Goal: Task Accomplishment & Management: Complete application form

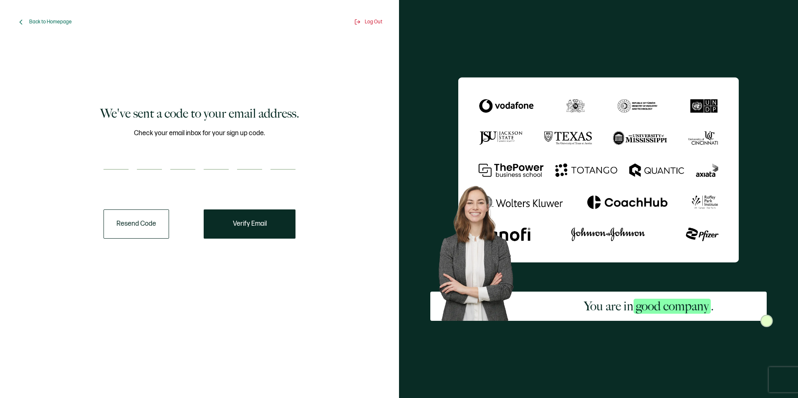
click at [82, 161] on div "We've sent a code to your email address. Check your email inbox for your sign u…" at bounding box center [199, 172] width 353 height 248
click at [113, 154] on input "number" at bounding box center [115, 161] width 25 height 17
type input "2"
type input "0"
type input "6"
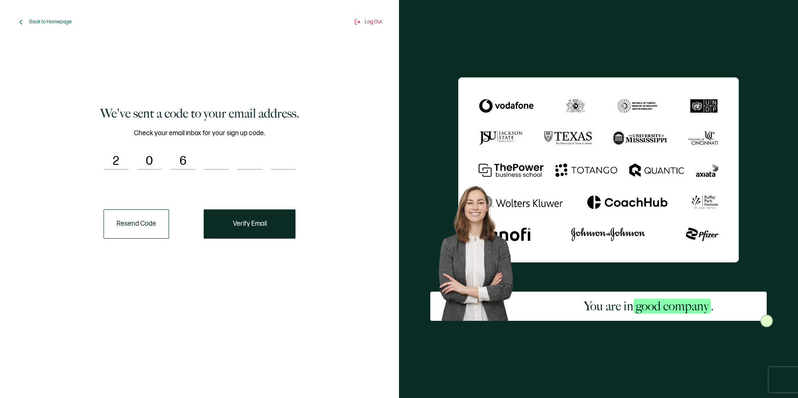
type input "3"
type input "6"
type input "7"
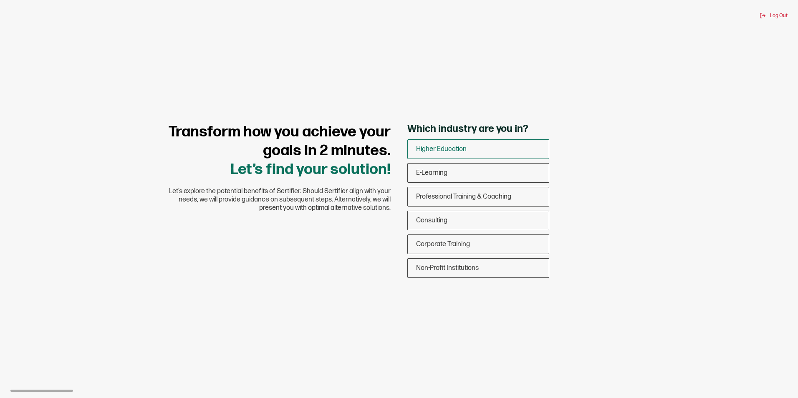
click at [509, 149] on div "Higher Education" at bounding box center [478, 149] width 141 height 20
click at [0, 0] on input "Higher Education" at bounding box center [0, 0] width 0 height 0
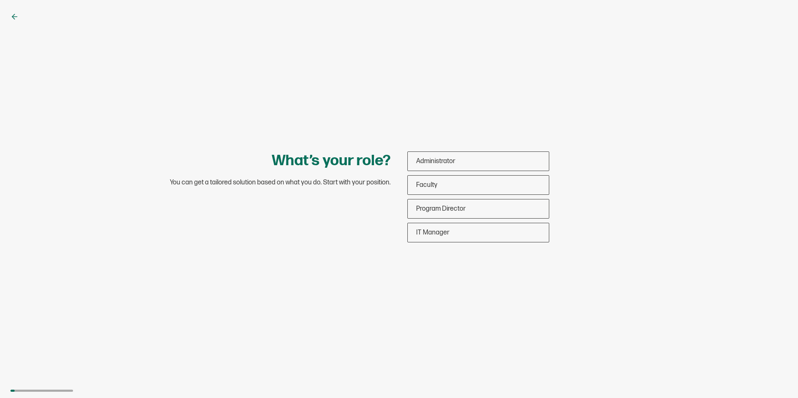
click at [12, 15] on icon at bounding box center [14, 17] width 8 height 8
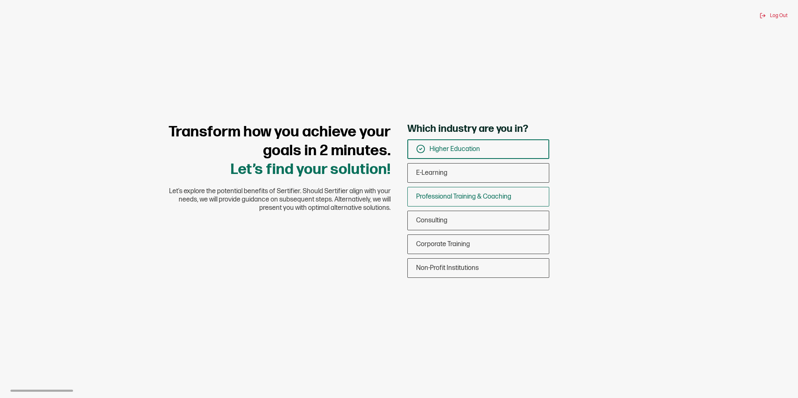
click at [446, 198] on span "Professional Training & Coaching" at bounding box center [463, 197] width 95 height 8
click at [0, 0] on input "Professional Training & Coaching" at bounding box center [0, 0] width 0 height 0
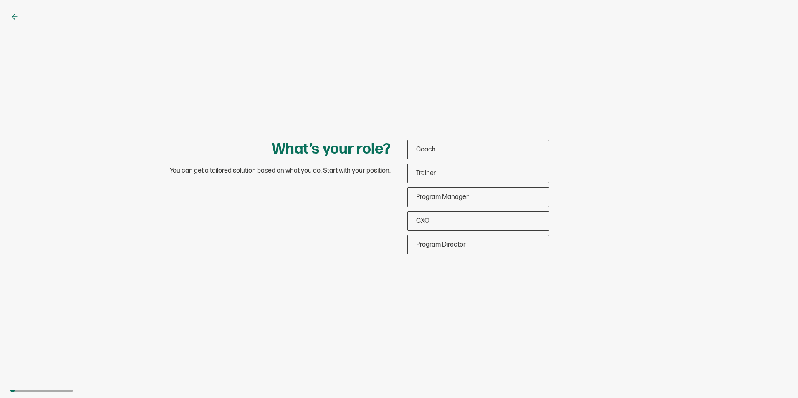
click at [14, 16] on icon at bounding box center [14, 17] width 8 height 8
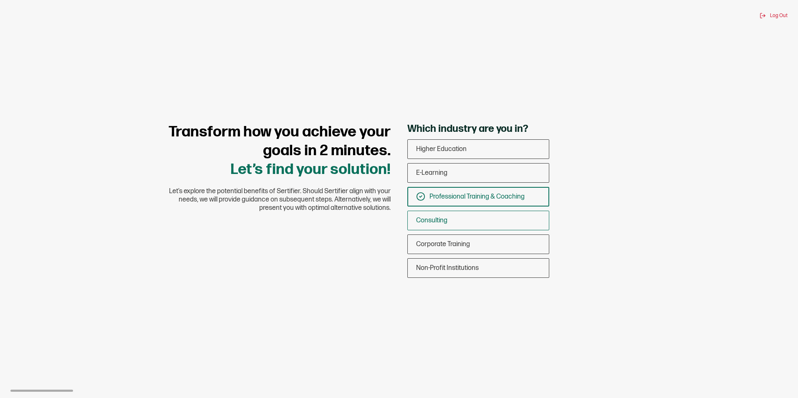
click at [454, 214] on div "Consulting" at bounding box center [478, 221] width 141 height 20
click at [0, 0] on input "Consulting" at bounding box center [0, 0] width 0 height 0
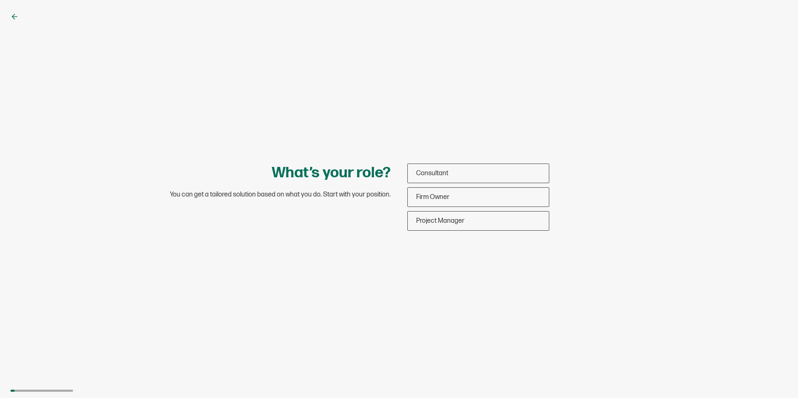
click at [14, 16] on icon at bounding box center [14, 17] width 8 height 8
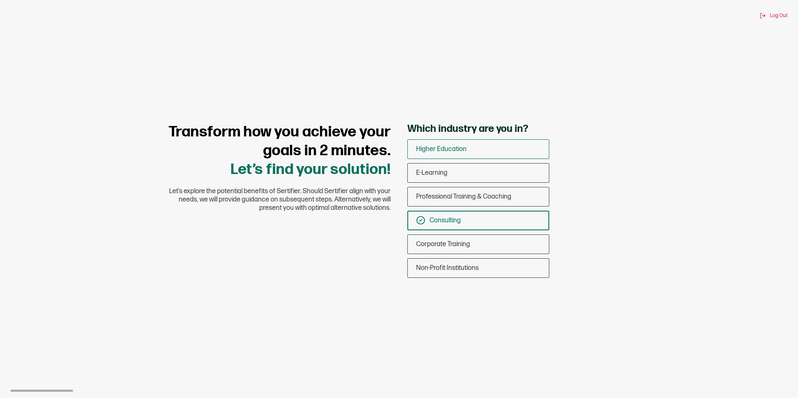
click at [449, 149] on span "Higher Education" at bounding box center [441, 149] width 50 height 8
click at [0, 0] on input "Higher Education" at bounding box center [0, 0] width 0 height 0
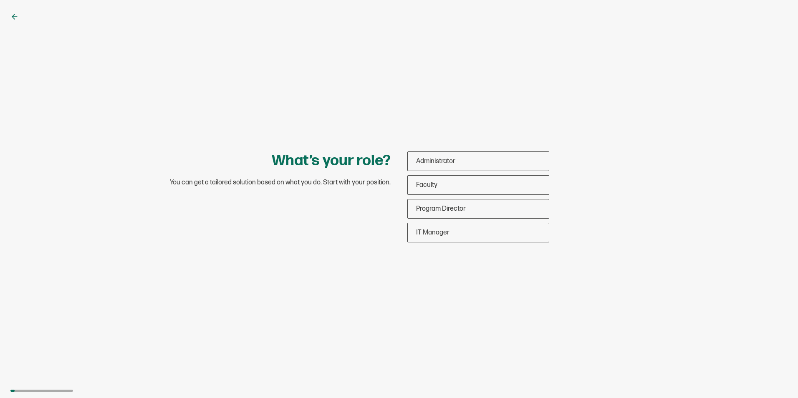
click at [12, 17] on icon at bounding box center [14, 17] width 5 height 0
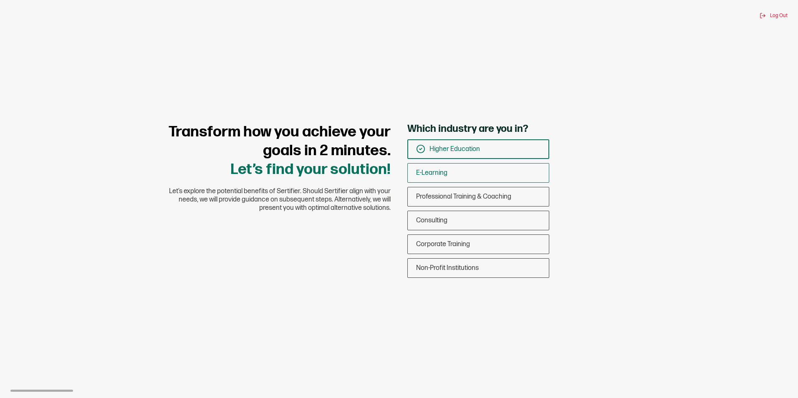
click at [453, 175] on div "E-Learning" at bounding box center [478, 173] width 141 height 20
click at [0, 0] on input "E-Learning" at bounding box center [0, 0] width 0 height 0
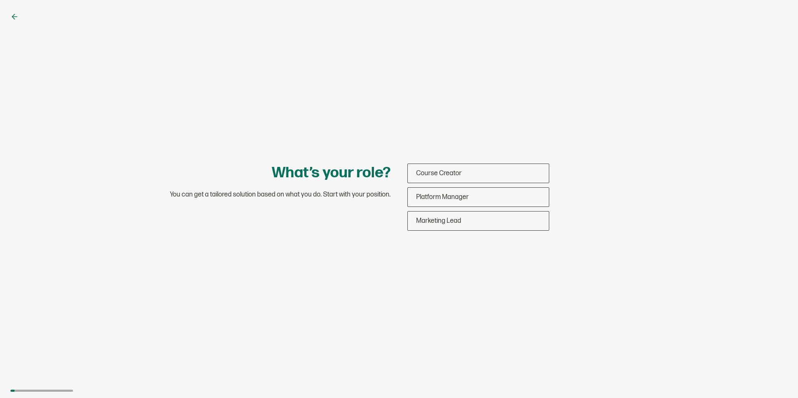
click at [12, 18] on icon at bounding box center [14, 17] width 8 height 8
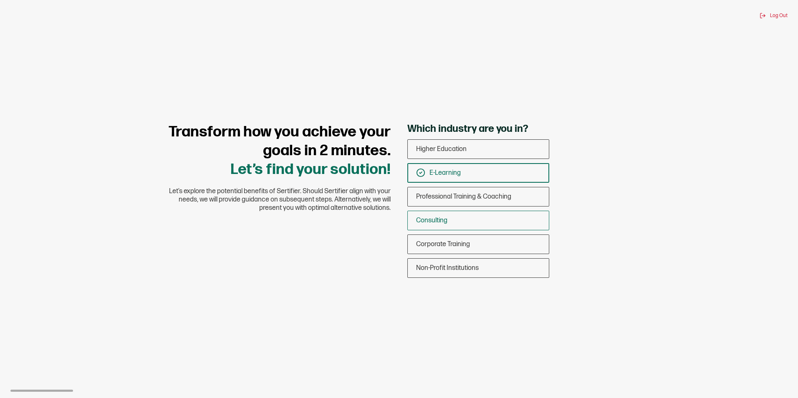
click at [458, 218] on div "Consulting" at bounding box center [478, 221] width 141 height 20
click at [0, 0] on input "Consulting" at bounding box center [0, 0] width 0 height 0
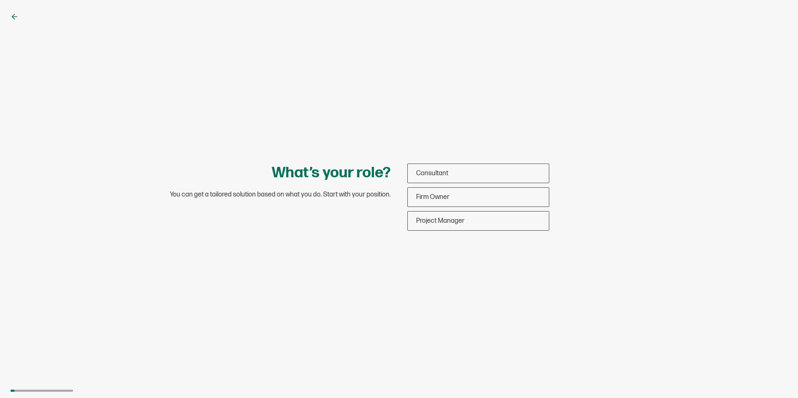
click at [12, 14] on icon at bounding box center [14, 17] width 8 height 8
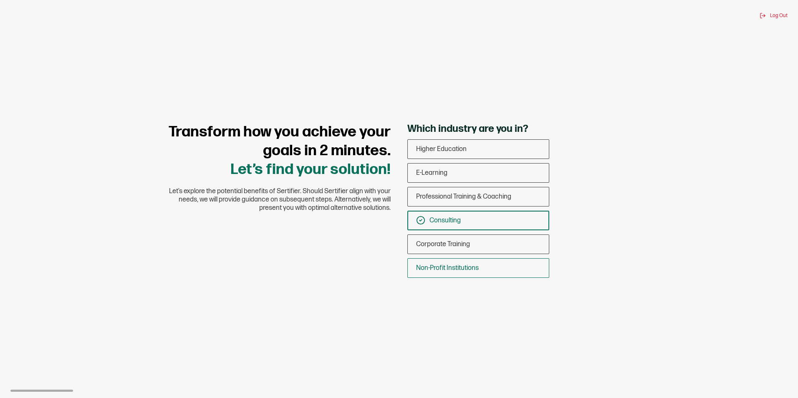
click at [458, 272] on div "Non-Profit Institutions" at bounding box center [478, 268] width 141 height 20
click at [0, 0] on input "Non-Profit Institutions" at bounding box center [0, 0] width 0 height 0
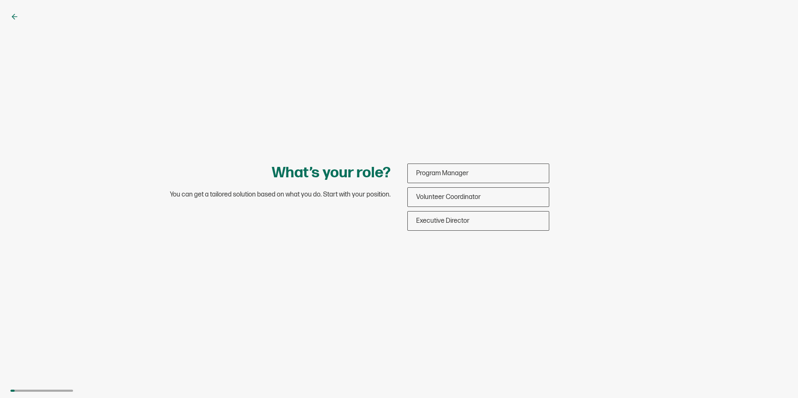
click at [13, 16] on icon at bounding box center [13, 16] width 3 height 5
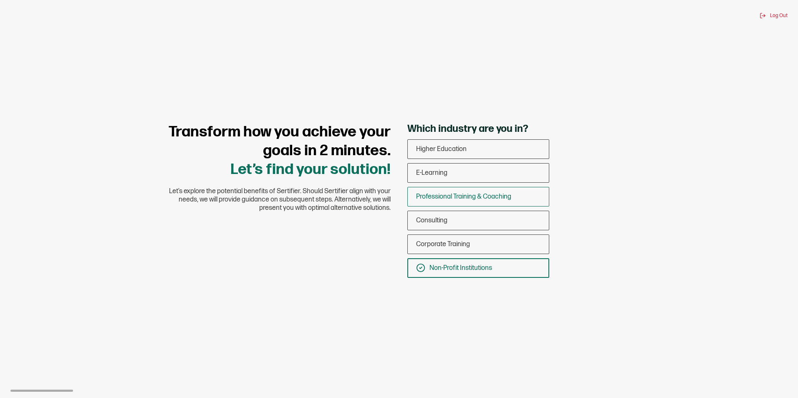
click at [482, 198] on span "Professional Training & Coaching" at bounding box center [463, 197] width 95 height 8
click at [0, 0] on input "Professional Training & Coaching" at bounding box center [0, 0] width 0 height 0
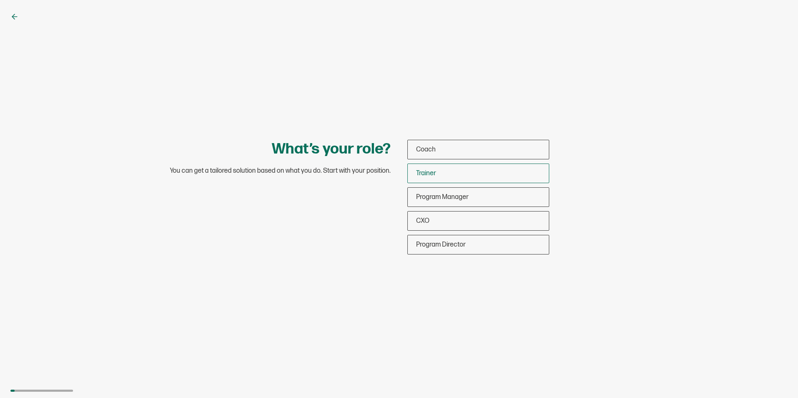
click at [448, 175] on div "Trainer" at bounding box center [478, 174] width 141 height 20
click at [0, 0] on input "Trainer" at bounding box center [0, 0] width 0 height 0
click at [446, 199] on span "Program Manager" at bounding box center [442, 197] width 53 height 8
click at [0, 0] on input "Program Manager" at bounding box center [0, 0] width 0 height 0
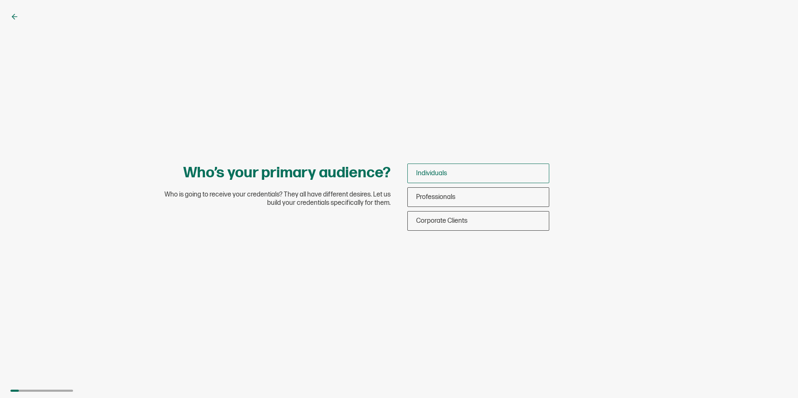
click at [442, 177] on div "Individuals" at bounding box center [478, 174] width 141 height 20
click at [0, 0] on input "Individuals" at bounding box center [0, 0] width 0 height 0
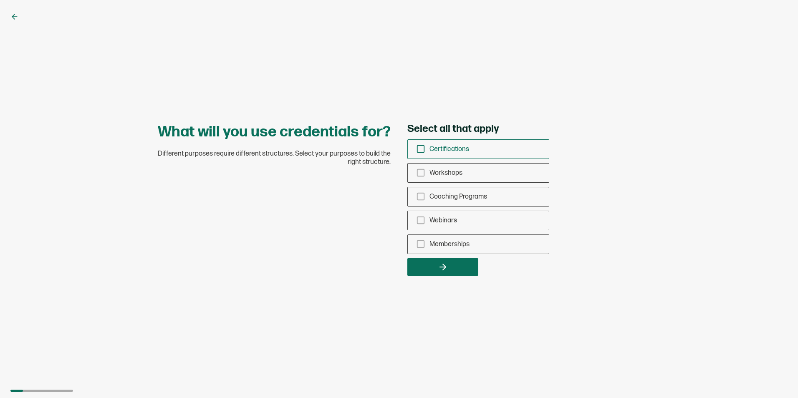
click at [441, 151] on span "Certifications" at bounding box center [449, 149] width 40 height 8
click at [0, 0] on input "Certifications" at bounding box center [0, 0] width 0 height 0
click at [441, 263] on icon "button" at bounding box center [443, 267] width 10 height 10
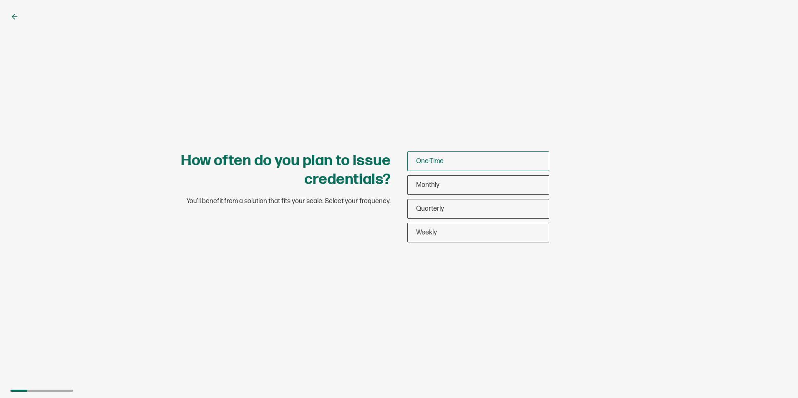
click at [434, 159] on span "One-Time" at bounding box center [430, 161] width 28 height 8
click at [0, 0] on input "One-Time" at bounding box center [0, 0] width 0 height 0
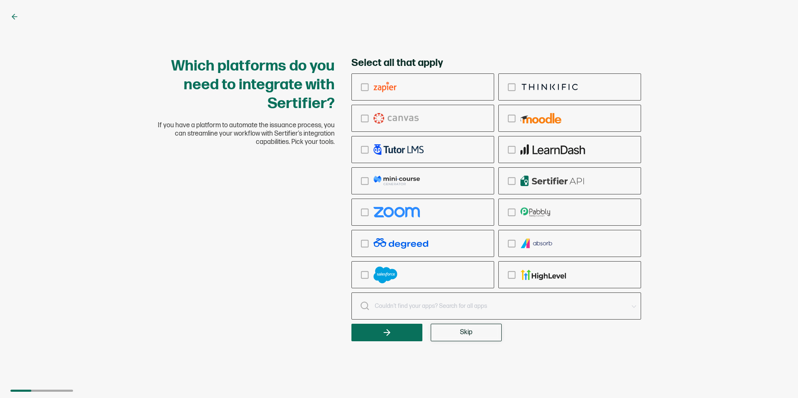
click at [461, 335] on span "Skip" at bounding box center [466, 332] width 13 height 7
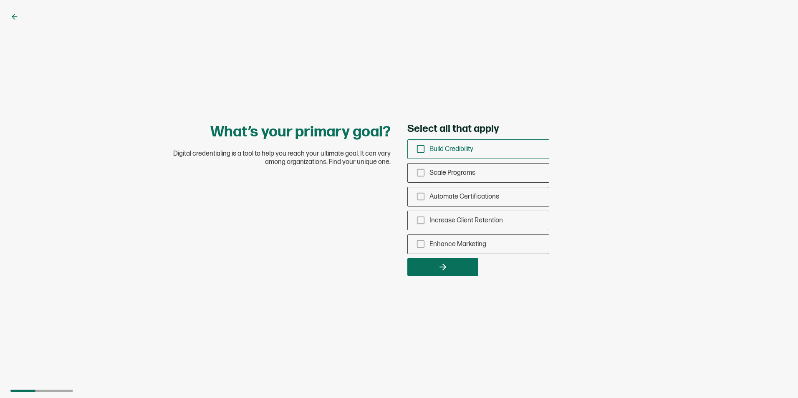
click at [458, 151] on span "Build Credibility" at bounding box center [451, 149] width 44 height 8
click at [0, 0] on input "Build Credibility" at bounding box center [0, 0] width 0 height 0
click at [438, 273] on button "button" at bounding box center [442, 267] width 71 height 18
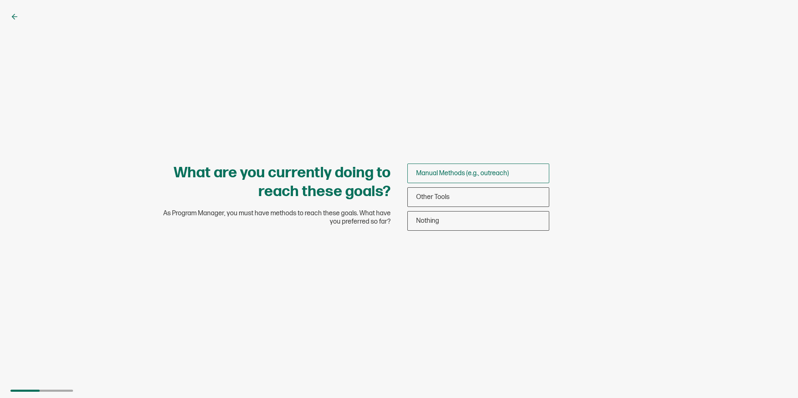
click at [448, 175] on span "Manual Methods (e.g., outreach)" at bounding box center [462, 173] width 93 height 8
click at [0, 0] on input "Manual Methods (e.g., outreach)" at bounding box center [0, 0] width 0 height 0
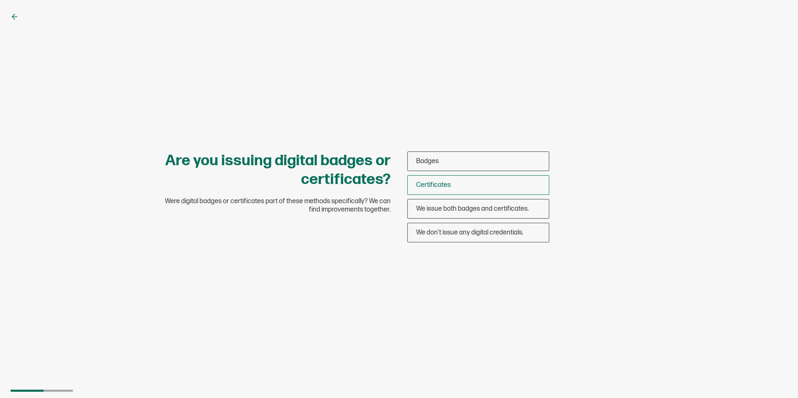
click at [450, 181] on span "Certificates" at bounding box center [433, 185] width 35 height 8
click at [0, 0] on input "Certificates" at bounding box center [0, 0] width 0 height 0
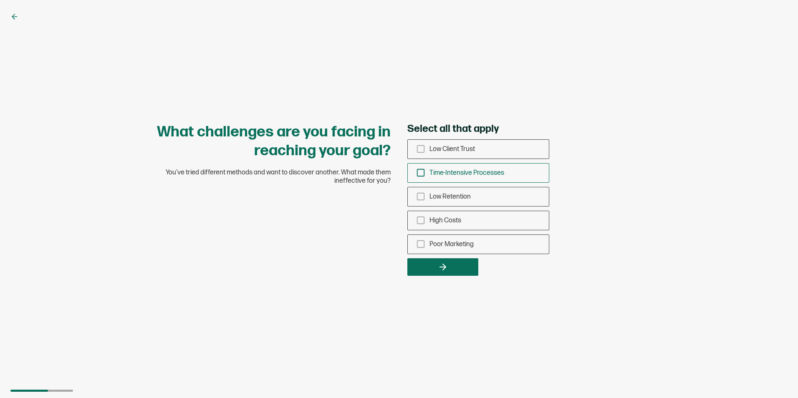
click at [451, 173] on span "Time-Intensive Processes" at bounding box center [466, 173] width 75 height 8
click at [0, 0] on input "Time-Intensive Processes" at bounding box center [0, 0] width 0 height 0
click at [441, 265] on icon "button" at bounding box center [443, 267] width 10 height 10
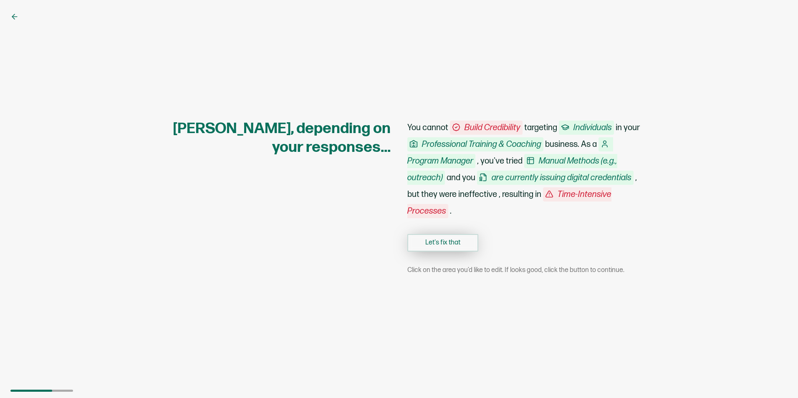
click at [442, 247] on button "Let's fix that" at bounding box center [442, 243] width 71 height 18
